Goal: Book appointment/travel/reservation

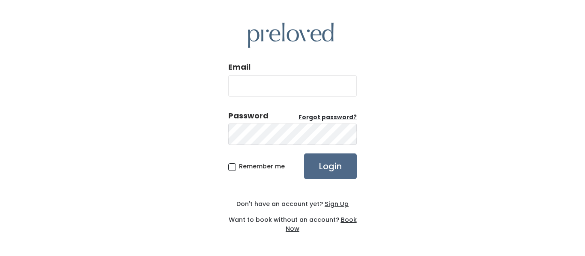
type input "[EMAIL_ADDRESS][DOMAIN_NAME]"
click at [239, 166] on span "Remember me" at bounding box center [262, 166] width 46 height 9
click at [239, 166] on input "Remember me" at bounding box center [242, 165] width 6 height 6
checkbox input "true"
click at [320, 169] on input "Login" at bounding box center [330, 167] width 53 height 26
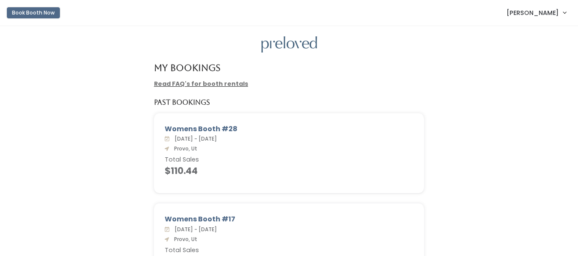
click at [48, 16] on button "Book Booth Now" at bounding box center [33, 12] width 53 height 11
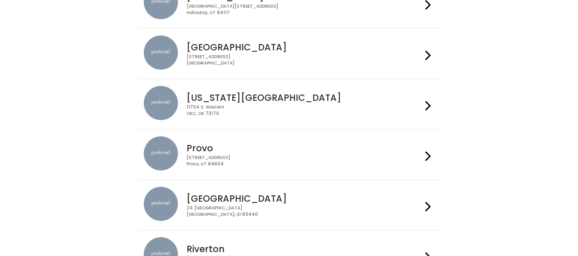
scroll to position [225, 0]
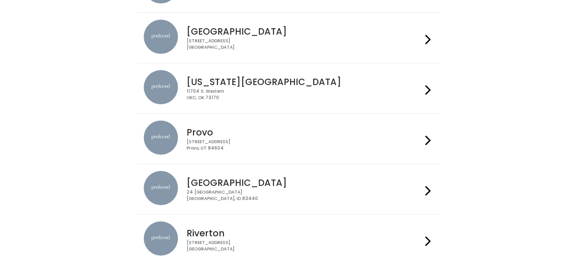
click at [241, 132] on h4 "Provo" at bounding box center [304, 133] width 235 height 10
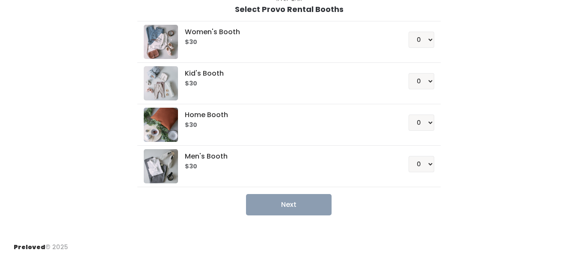
scroll to position [66, 0]
click at [433, 38] on select "0 1 2 3 4" at bounding box center [422, 39] width 26 height 16
select select "1"
click at [409, 31] on select "0 1 2 3 4" at bounding box center [422, 39] width 26 height 16
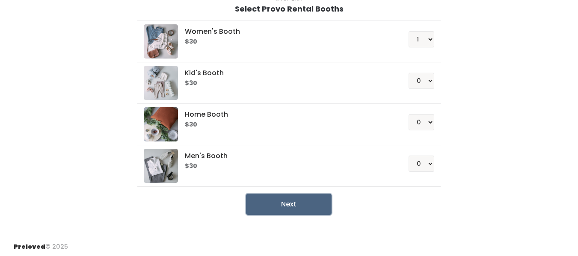
click at [293, 211] on button "Next" at bounding box center [289, 204] width 86 height 21
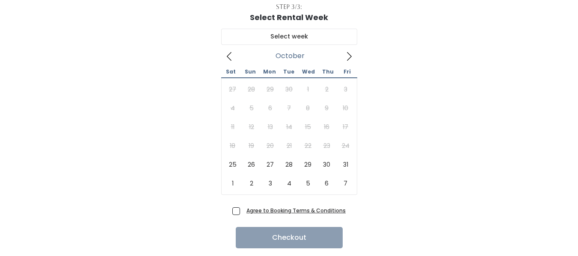
scroll to position [60, 0]
